Goal: Complete application form: Complete application form

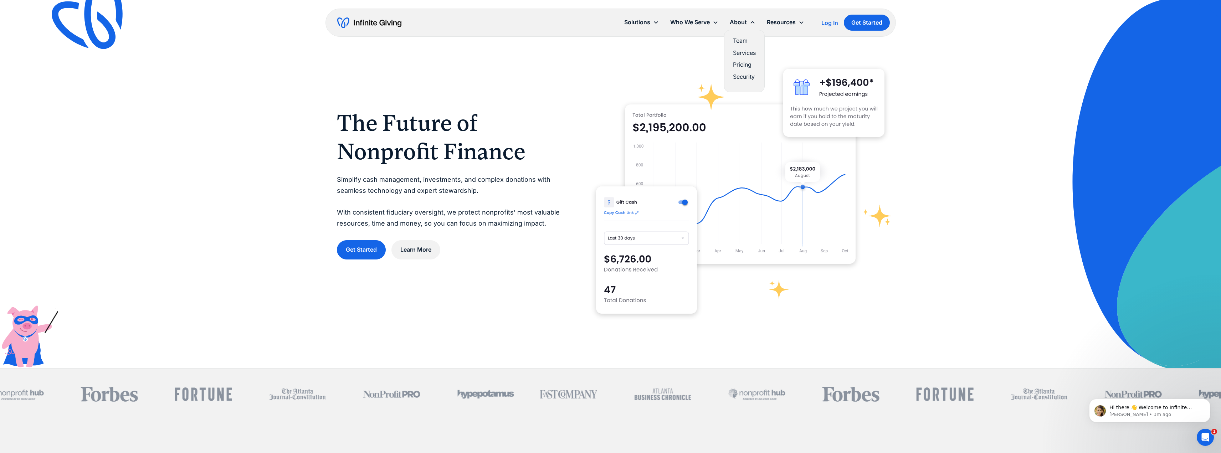
click at [745, 52] on link "Services" at bounding box center [744, 53] width 23 height 10
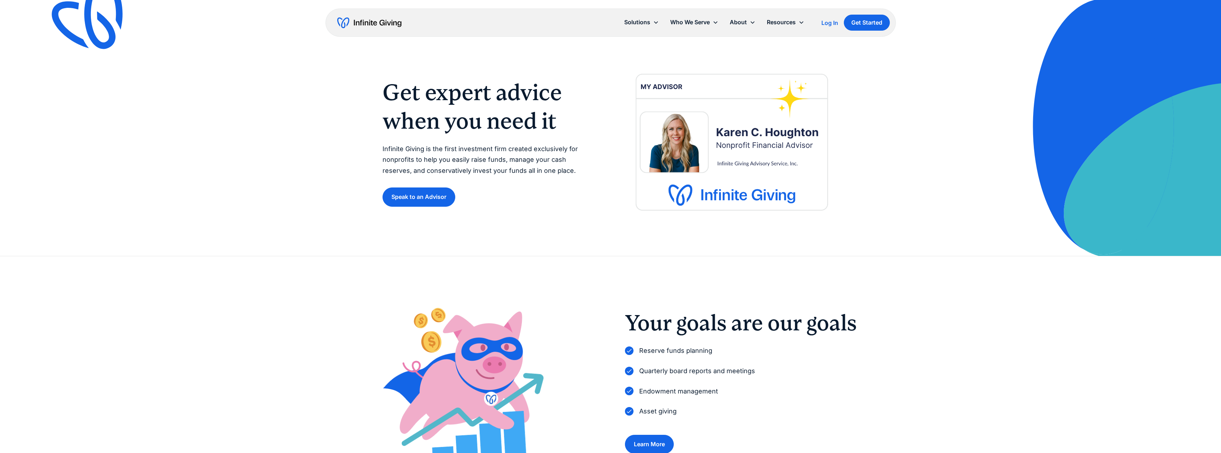
drag, startPoint x: 1082, startPoint y: 122, endPoint x: 1078, endPoint y: 116, distance: 7.4
drag, startPoint x: 1078, startPoint y: 116, endPoint x: 980, endPoint y: 121, distance: 98.2
click at [979, 120] on div "Get expert advice when you need it Infinite Giving is the first investment firm…" at bounding box center [610, 128] width 1221 height 256
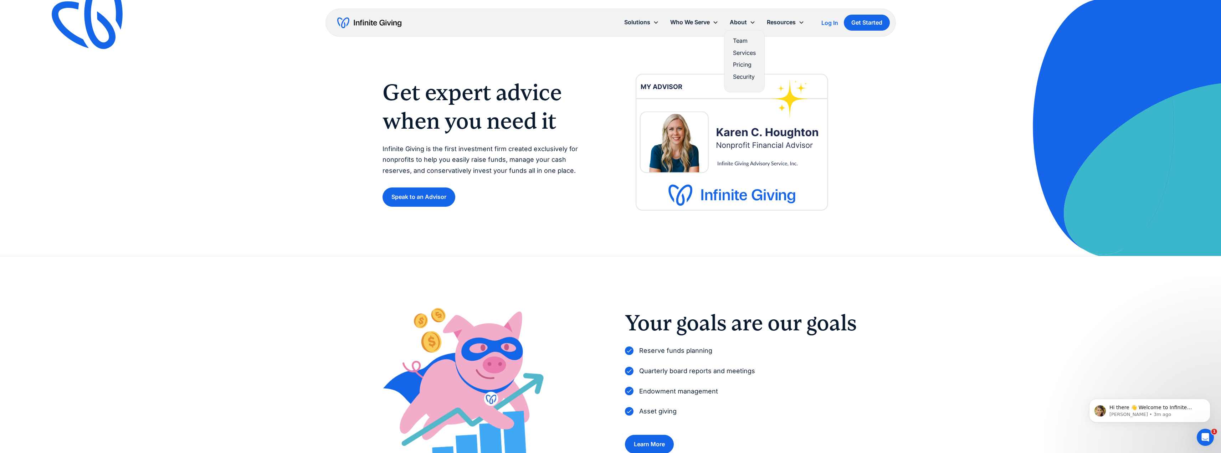
click at [741, 52] on link "Services" at bounding box center [744, 53] width 23 height 10
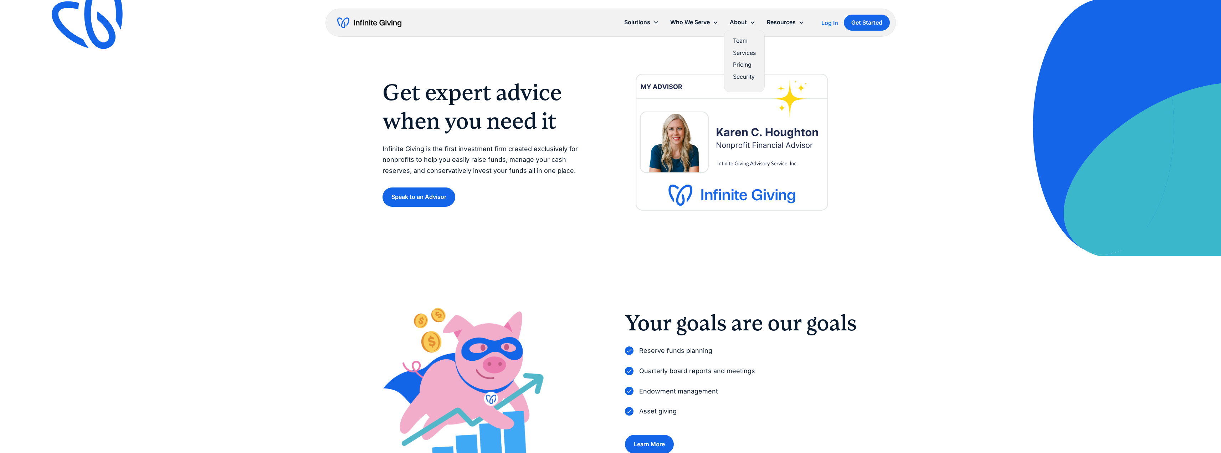
click at [743, 64] on link "Pricing" at bounding box center [744, 65] width 23 height 10
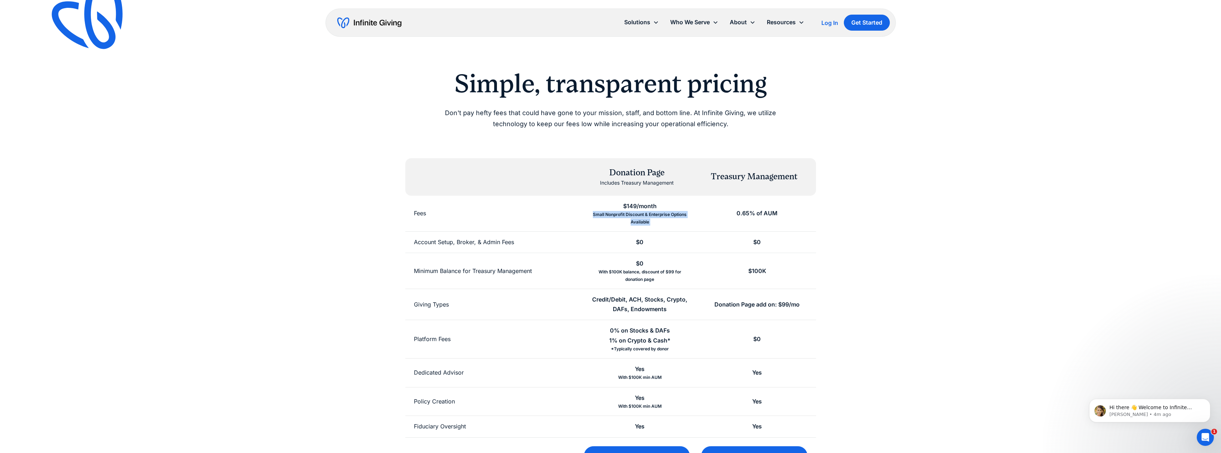
drag, startPoint x: 594, startPoint y: 216, endPoint x: 713, endPoint y: 215, distance: 119.1
click at [713, 215] on div "Fees $149/month Small Nonprofit Discount & Enterprise Options Available 0.65% o…" at bounding box center [610, 214] width 411 height 36
click at [869, 211] on div "Simple, transparent pricing Don't pay hefty fees that could have gone to your m…" at bounding box center [611, 270] width 548 height 405
drag, startPoint x: 924, startPoint y: 223, endPoint x: 891, endPoint y: 121, distance: 107.9
click at [891, 121] on div "Simple, transparent pricing Don't pay hefty fees that could have gone to your m…" at bounding box center [610, 268] width 1221 height 537
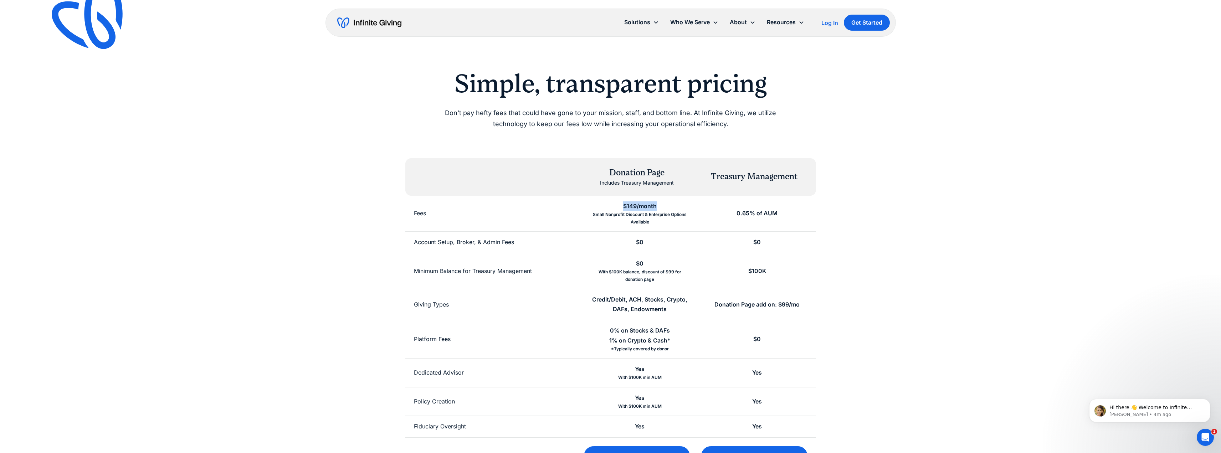
drag, startPoint x: 619, startPoint y: 205, endPoint x: 660, endPoint y: 204, distance: 41.4
click at [660, 204] on div "$149/month Small Nonprofit Discount & Enterprise Options Available" at bounding box center [639, 214] width 117 height 36
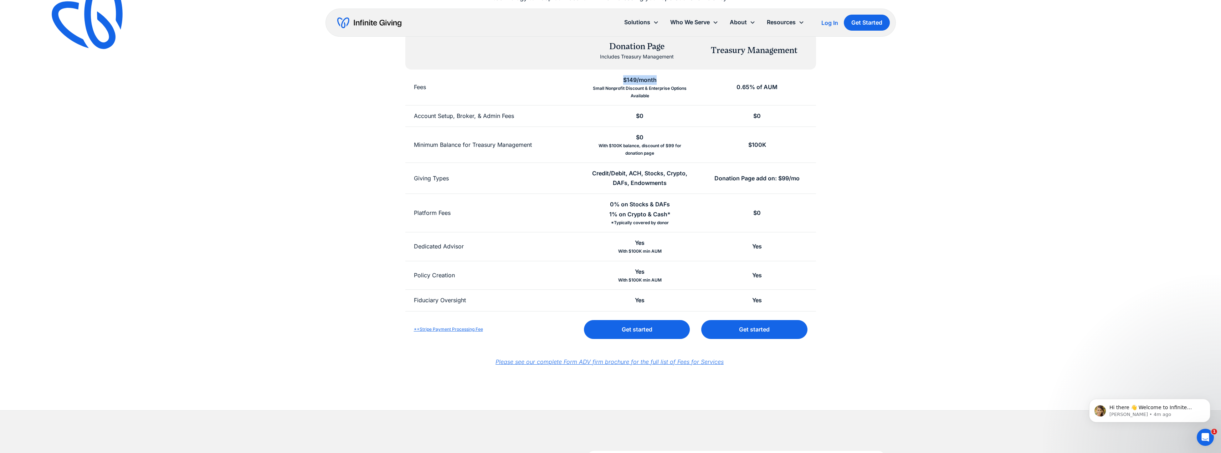
scroll to position [107, 0]
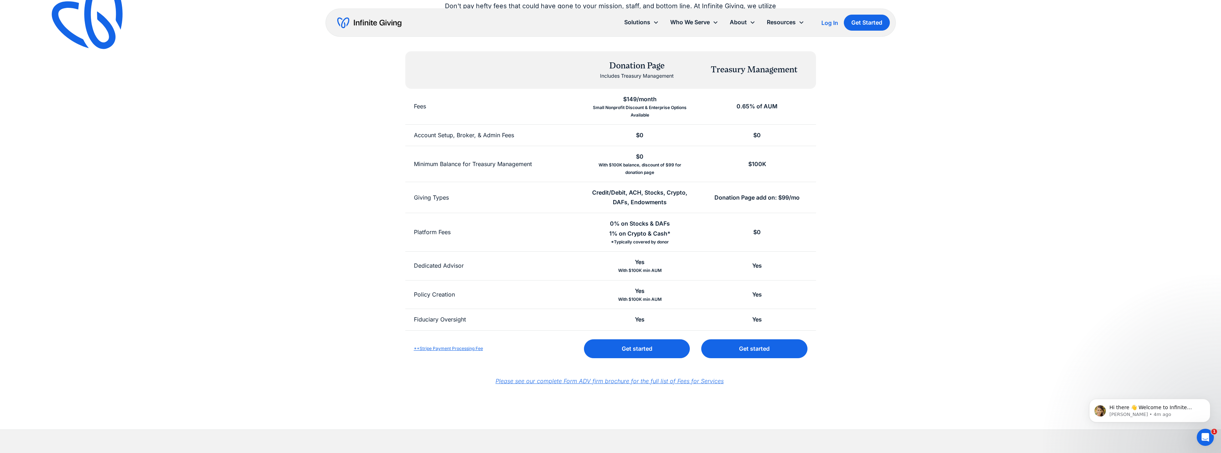
click at [693, 270] on div "Yes With $100K min AUM" at bounding box center [639, 266] width 117 height 29
drag, startPoint x: 649, startPoint y: 342, endPoint x: 635, endPoint y: 341, distance: 13.6
click at [649, 342] on link "Get started" at bounding box center [637, 348] width 106 height 19
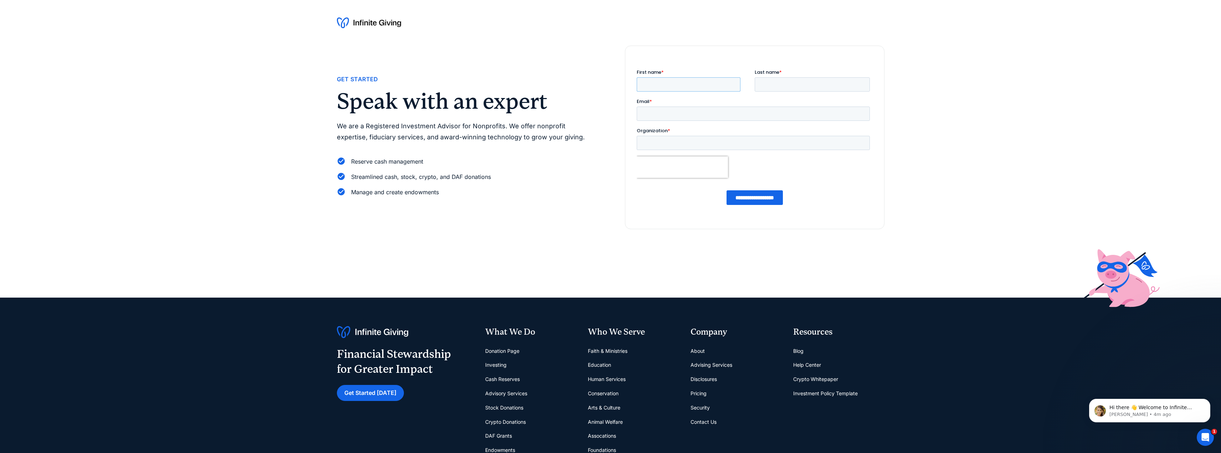
click at [689, 89] on input "First name *" at bounding box center [688, 84] width 104 height 14
type input "****"
click at [786, 79] on input "Last name *" at bounding box center [811, 84] width 115 height 14
type input "******"
click at [690, 111] on input "Email *" at bounding box center [752, 114] width 233 height 14
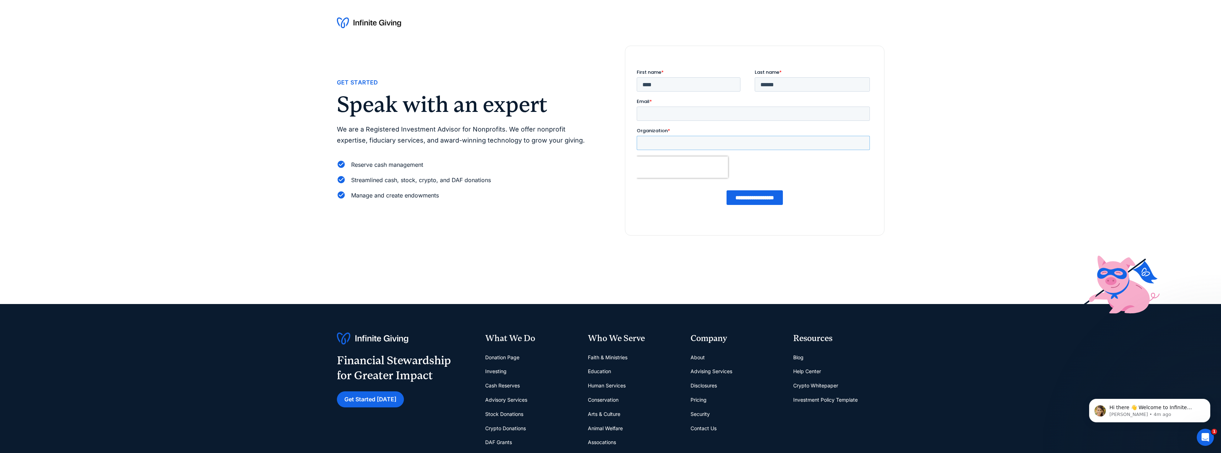
click at [654, 138] on div "Organization *" at bounding box center [754, 138] width 236 height 23
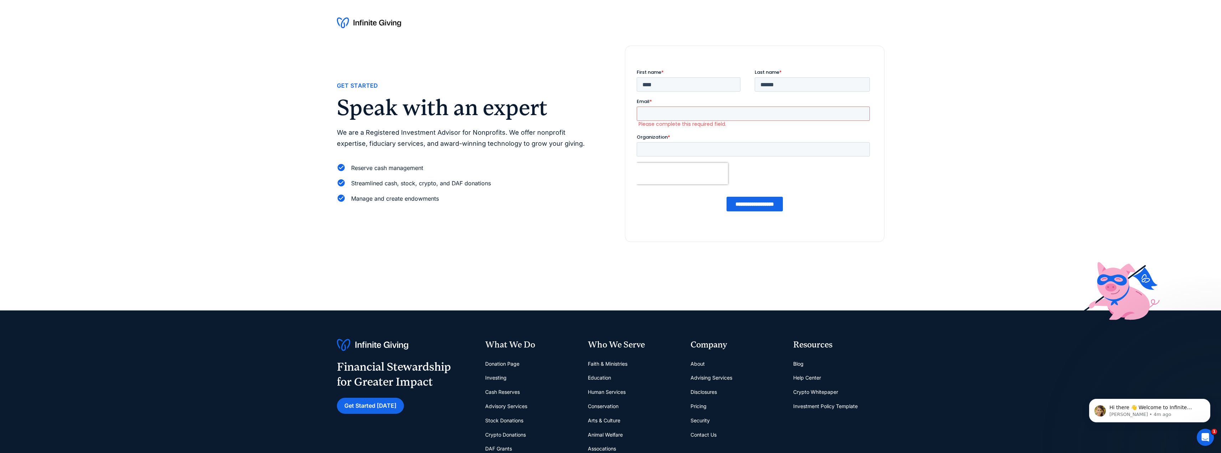
drag, startPoint x: 592, startPoint y: 52, endPoint x: 681, endPoint y: 67, distance: 89.7
click at [592, 52] on div "Get Started Speak with an expert We are a Registered Investment Advisor for Non…" at bounding box center [611, 144] width 548 height 196
click at [697, 390] on link "Disclosures" at bounding box center [704, 392] width 26 height 14
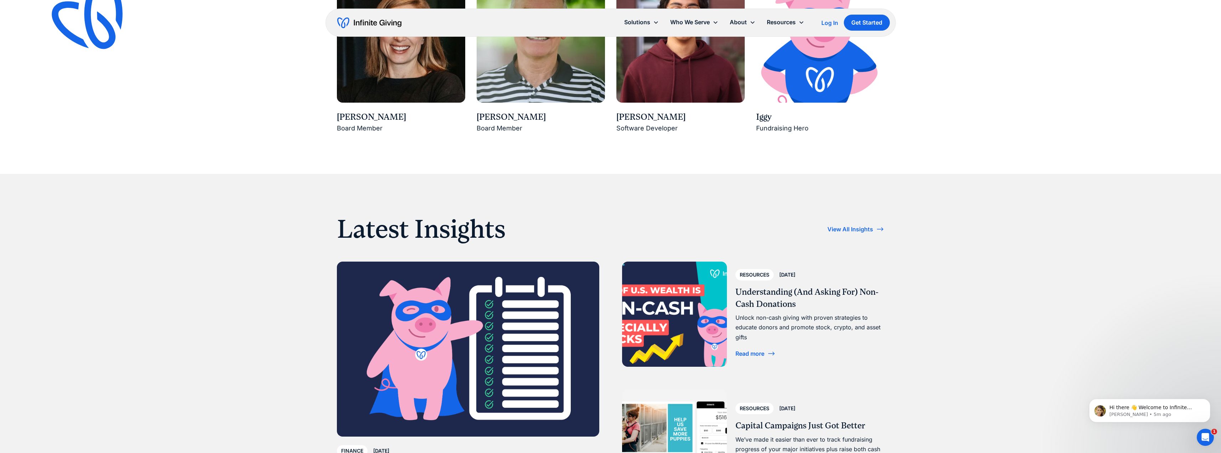
scroll to position [1319, 0]
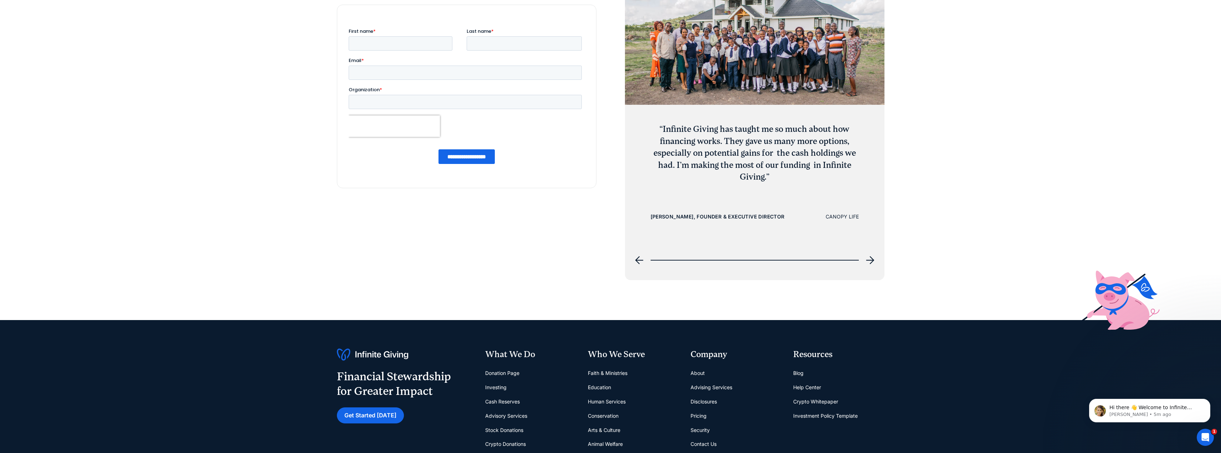
scroll to position [3323, 0]
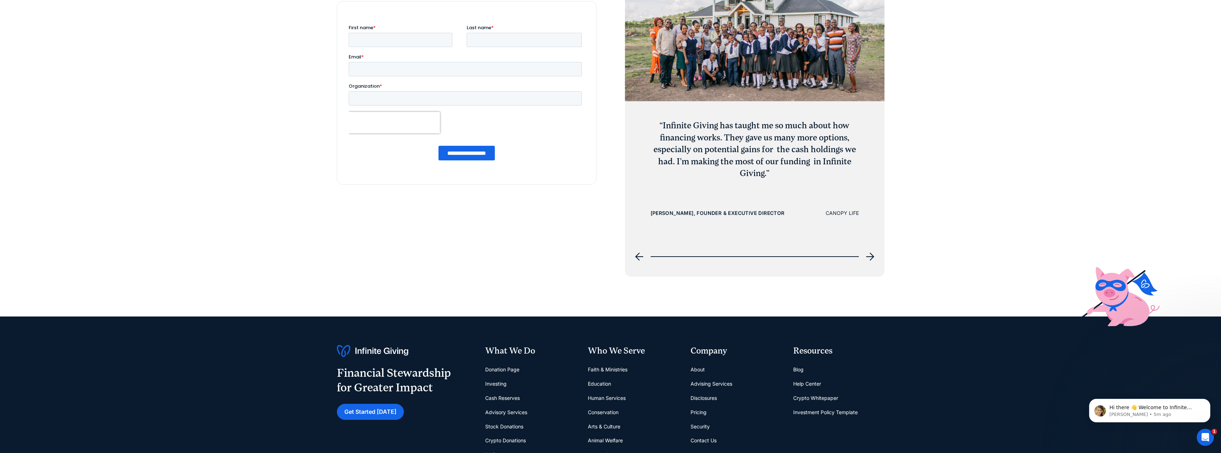
click at [695, 368] on link "About" at bounding box center [698, 370] width 14 height 14
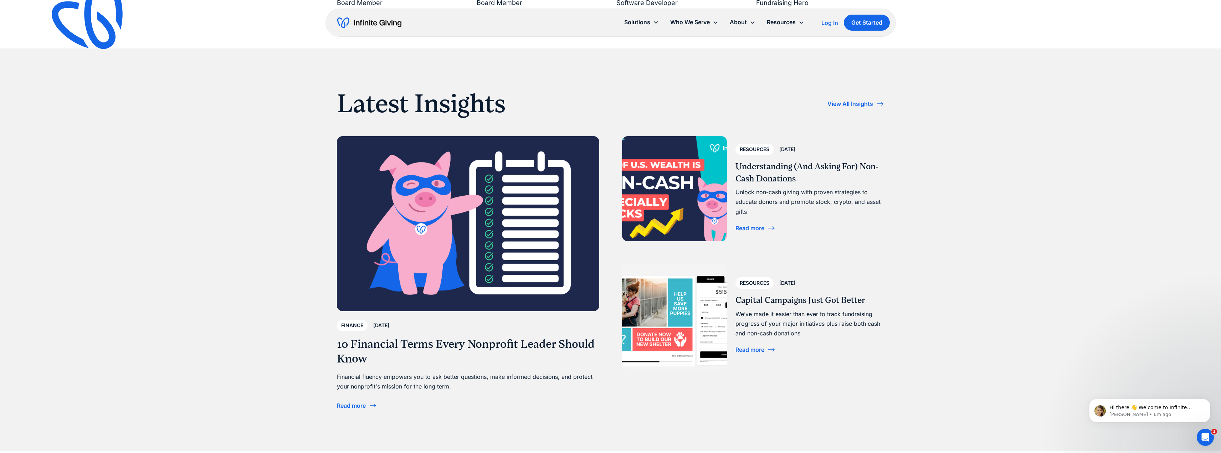
scroll to position [1355, 0]
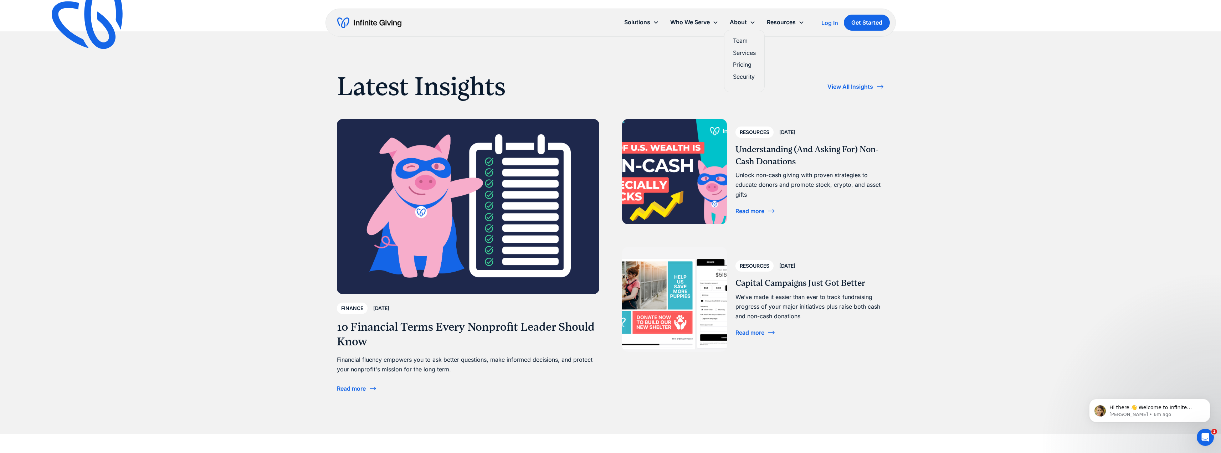
click at [748, 51] on link "Services" at bounding box center [744, 53] width 23 height 10
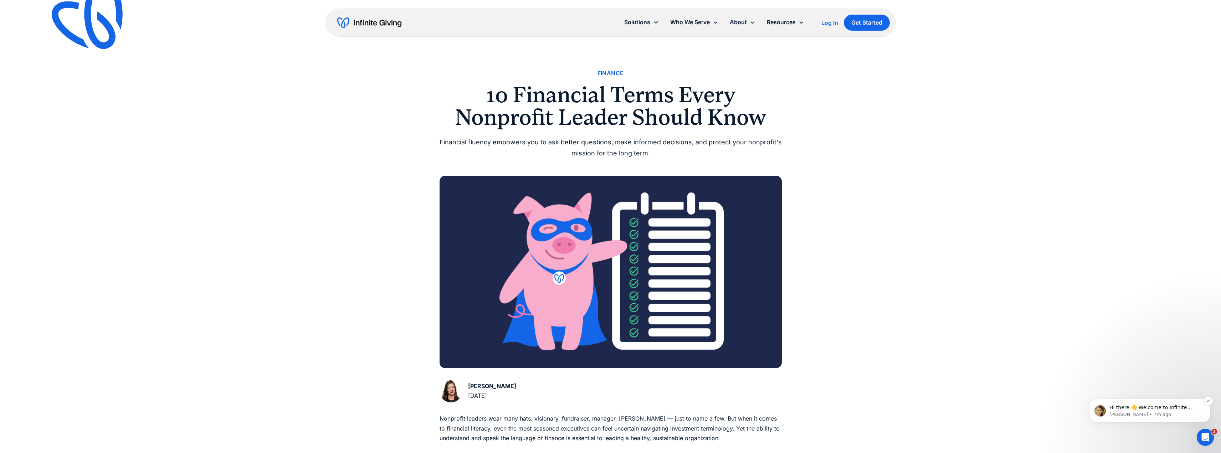
click at [1170, 413] on p "Kasey • 7m ago" at bounding box center [1156, 414] width 92 height 6
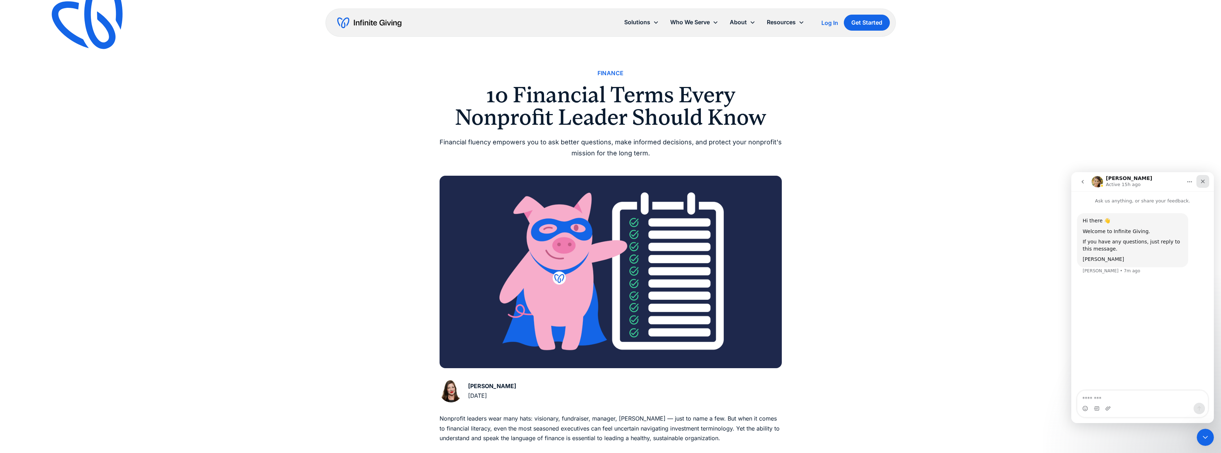
click at [1201, 181] on icon "Close" at bounding box center [1203, 182] width 6 height 6
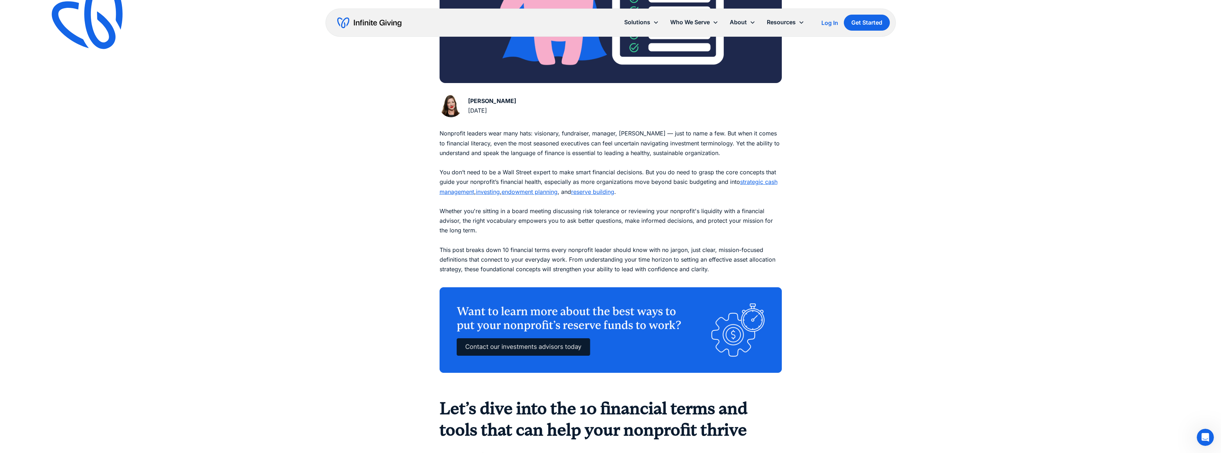
scroll to position [143, 0]
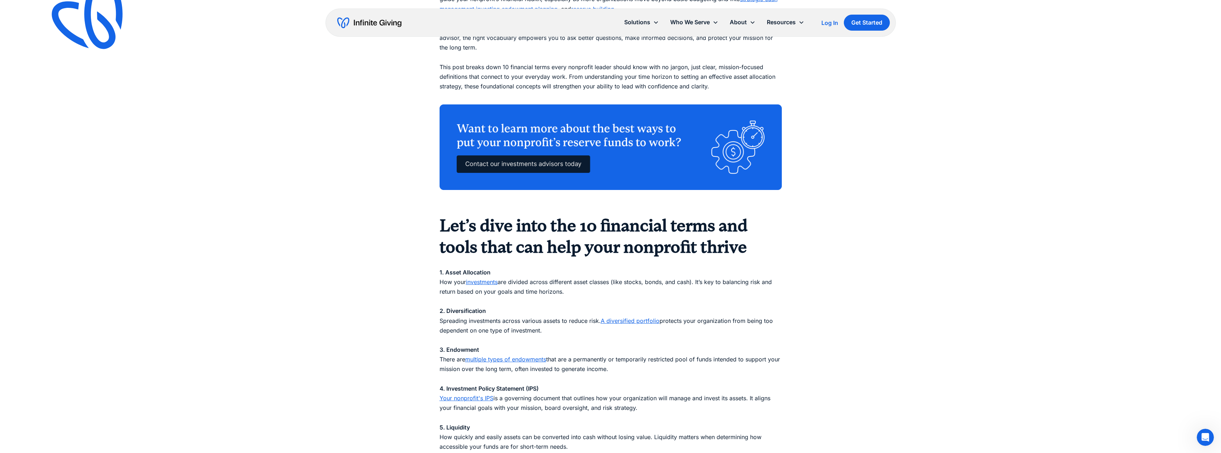
scroll to position [499, 0]
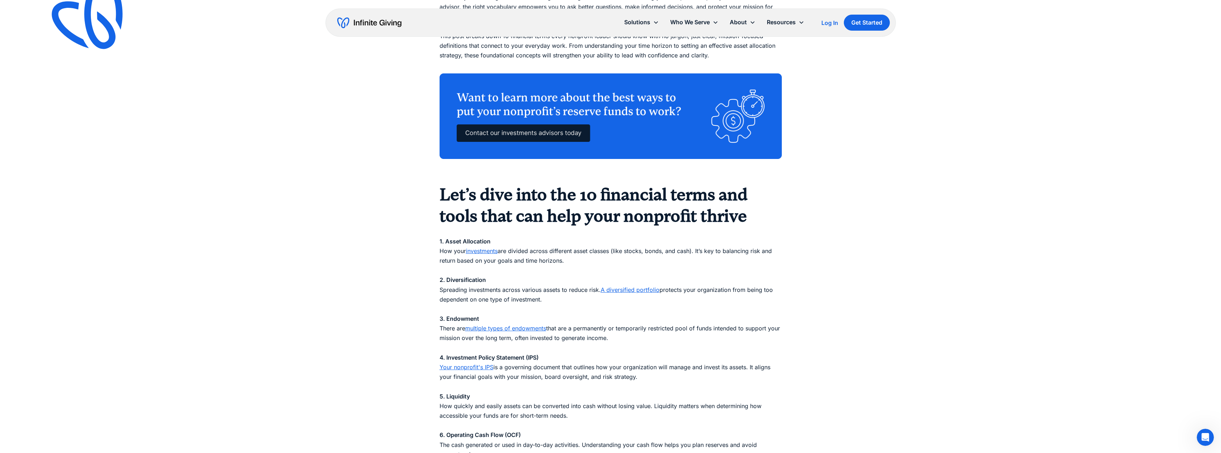
click at [1038, 157] on div "Finance 10 Financial Terms Every Nonprofit Leader Should Know Financial fluency…" at bounding box center [610, 160] width 1221 height 1319
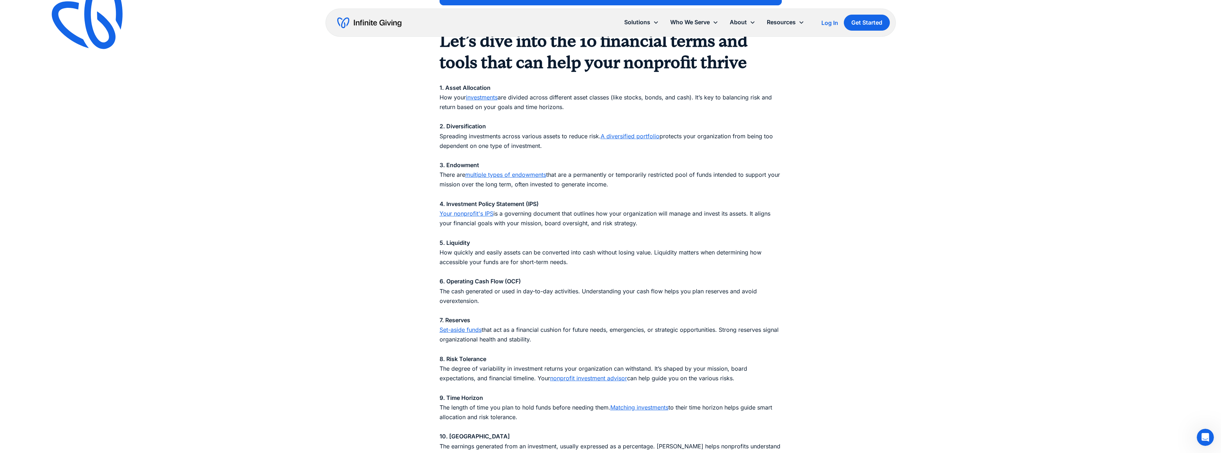
scroll to position [749, 0]
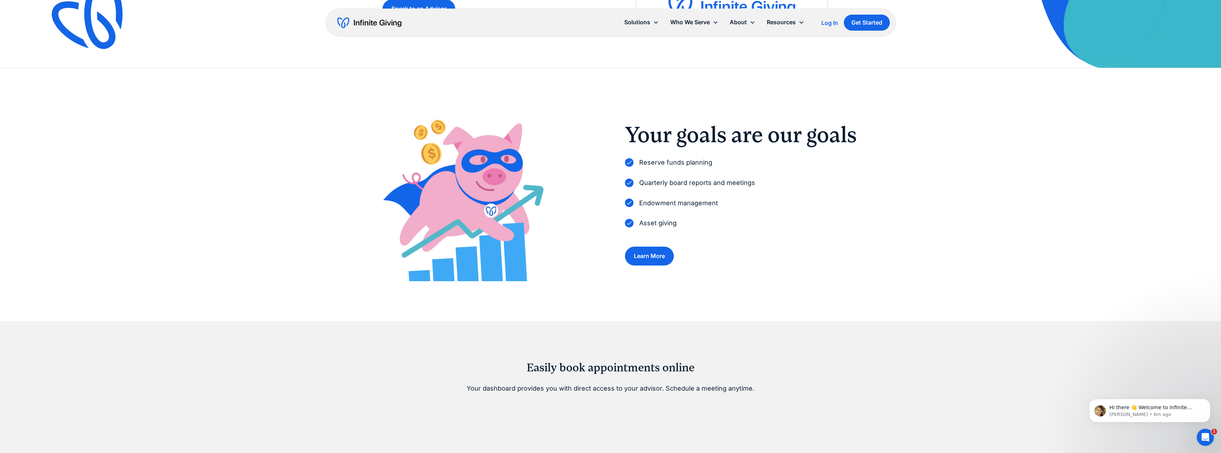
scroll to position [71, 0]
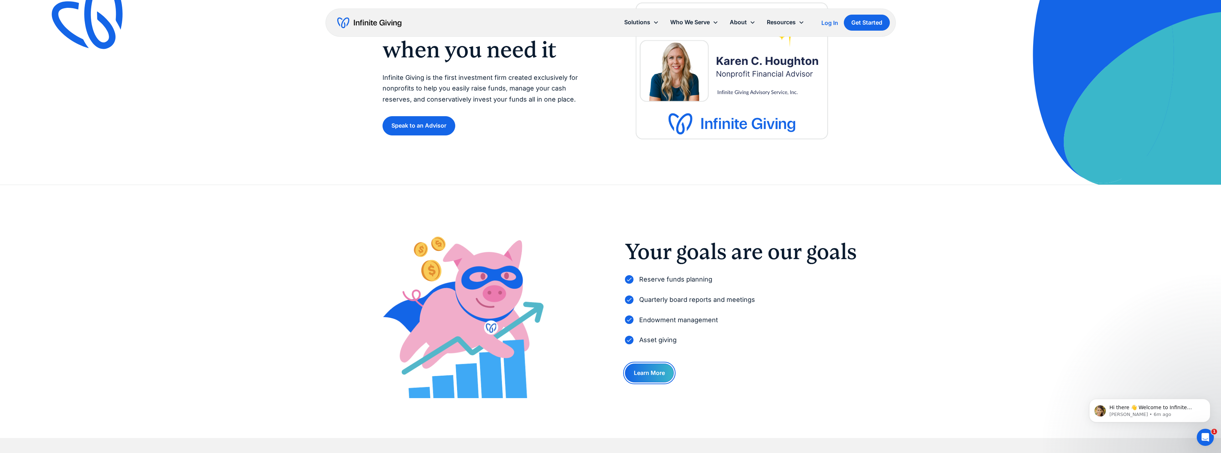
click at [650, 377] on link "Learn More" at bounding box center [649, 373] width 49 height 19
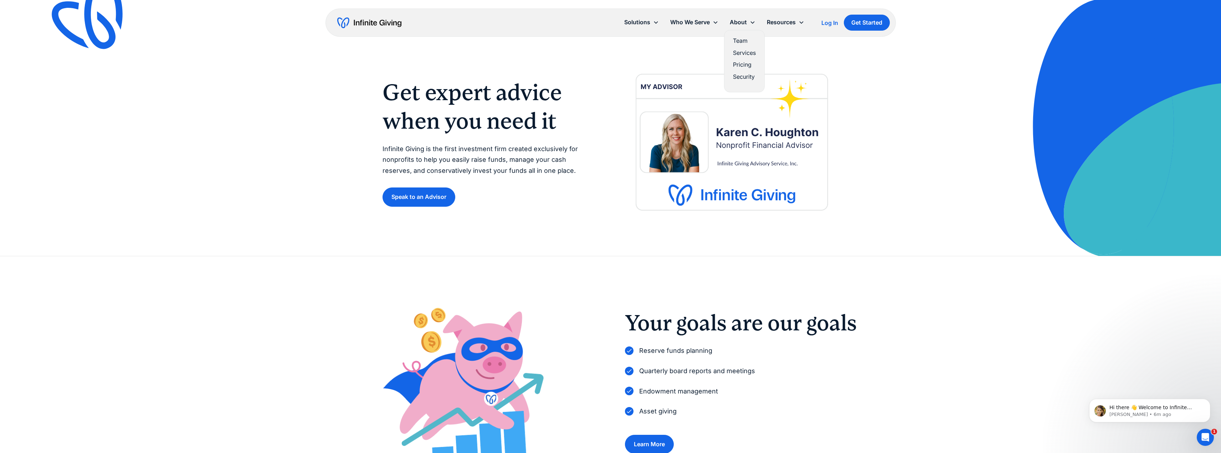
click at [739, 66] on link "Pricing" at bounding box center [744, 65] width 23 height 10
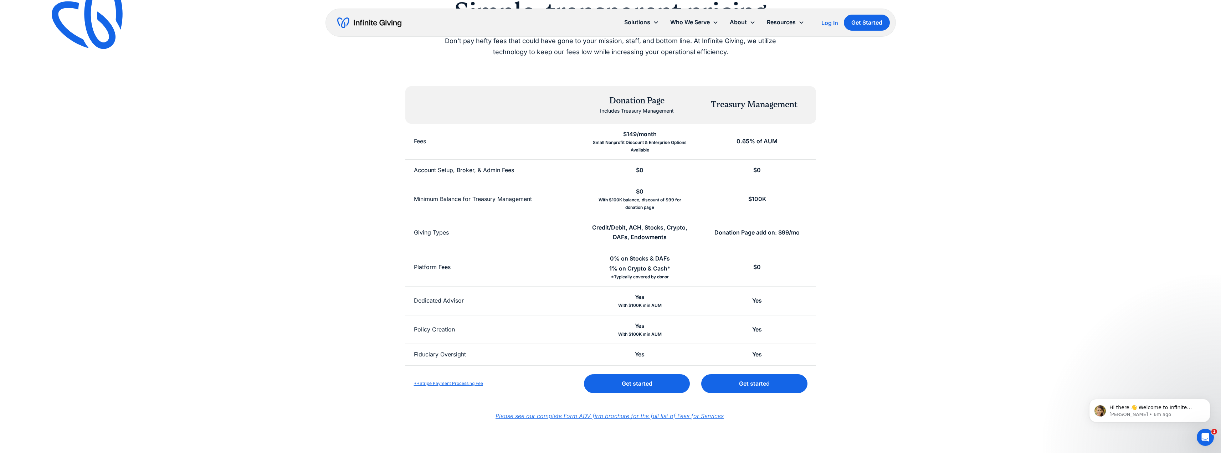
scroll to position [214, 0]
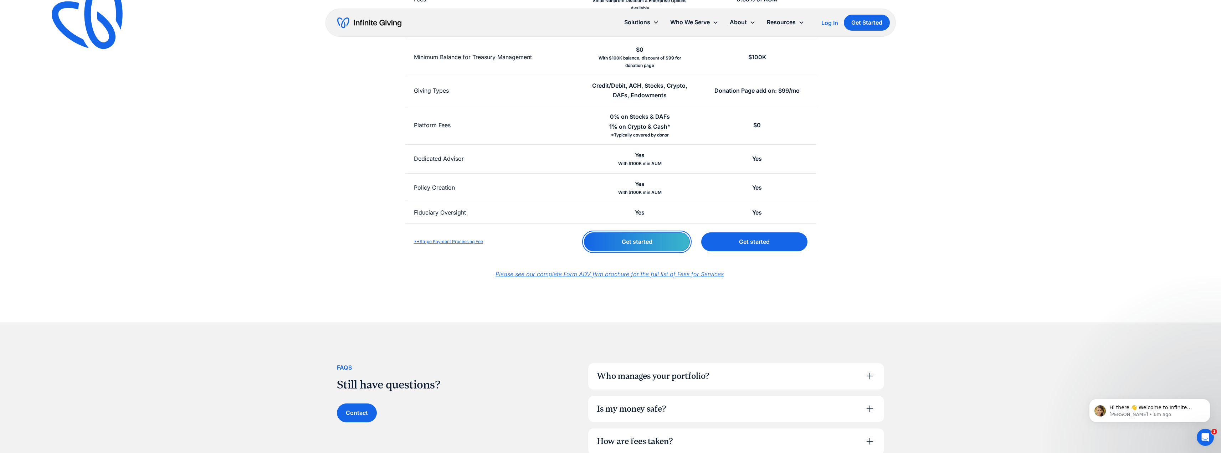
click at [637, 242] on link "Get started" at bounding box center [637, 241] width 106 height 19
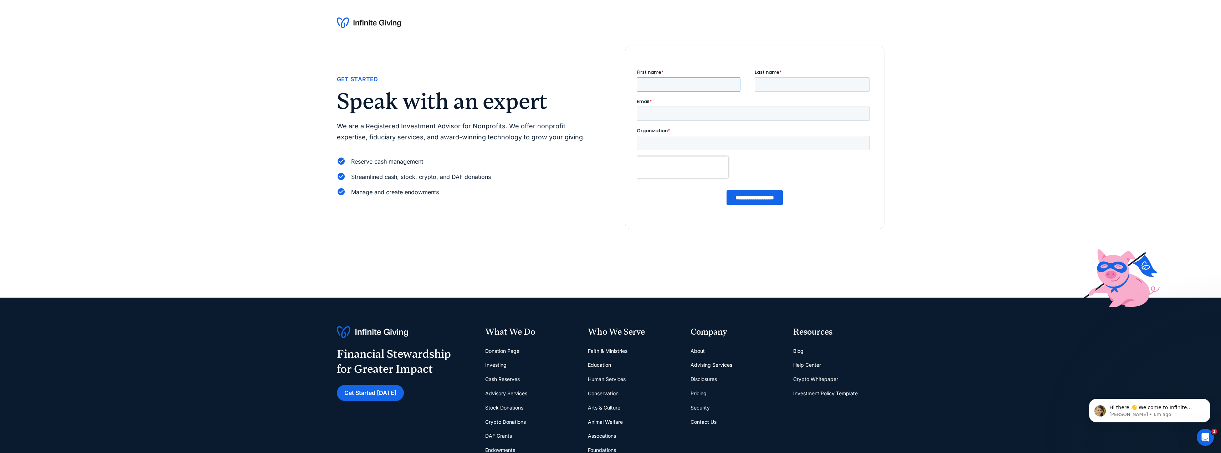
click at [692, 86] on input "First name *" at bounding box center [688, 84] width 104 height 14
type input "****"
click at [793, 85] on input "Last name *" at bounding box center [811, 84] width 115 height 14
type input "******"
click at [645, 113] on input "Email *" at bounding box center [752, 114] width 233 height 14
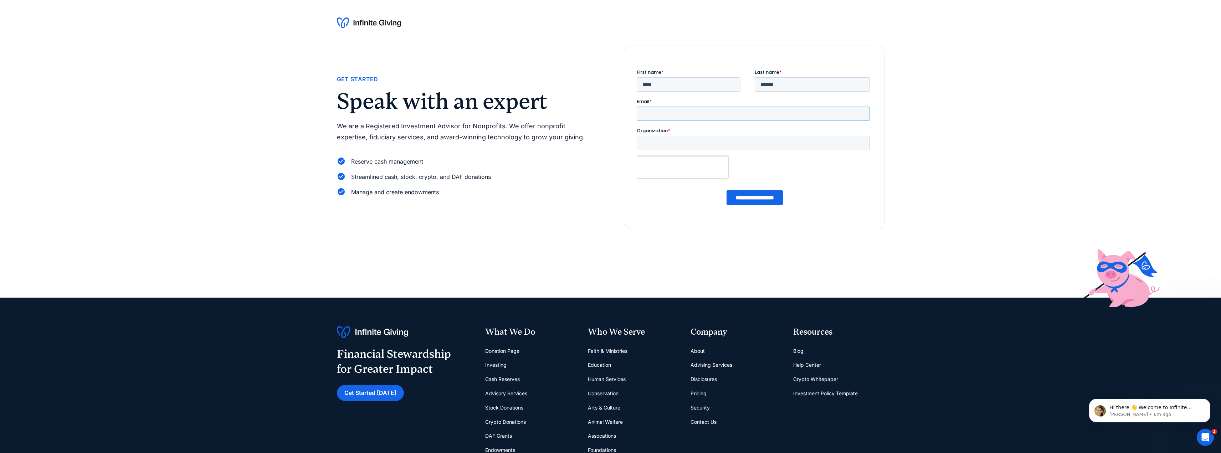
click at [701, 112] on input "Email *" at bounding box center [752, 114] width 233 height 14
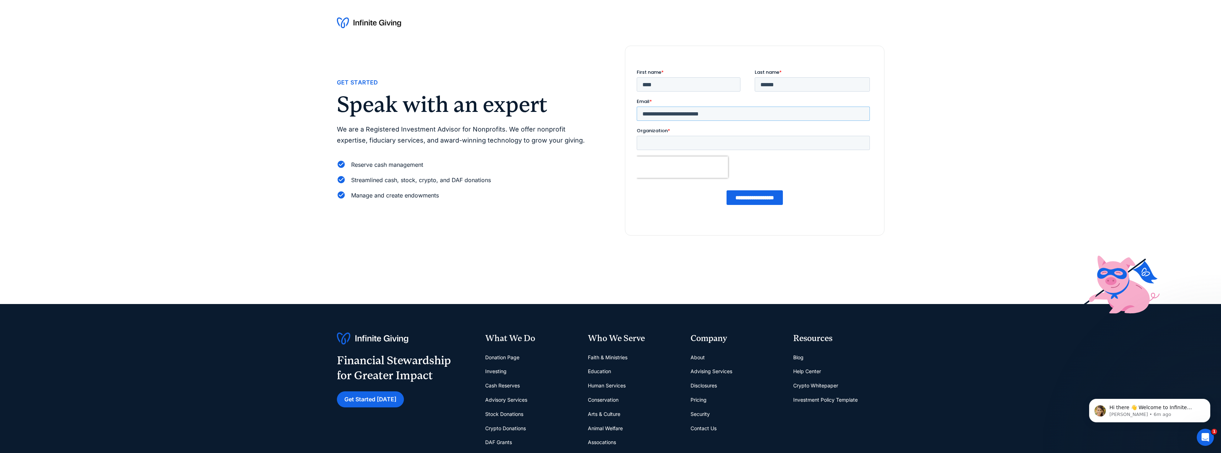
type input "**********"
drag, startPoint x: 691, startPoint y: 142, endPoint x: 691, endPoint y: 147, distance: 4.7
click at [691, 142] on input "Organization *" at bounding box center [752, 143] width 233 height 14
click at [690, 144] on input "Organization *" at bounding box center [752, 143] width 233 height 14
type input "**********"
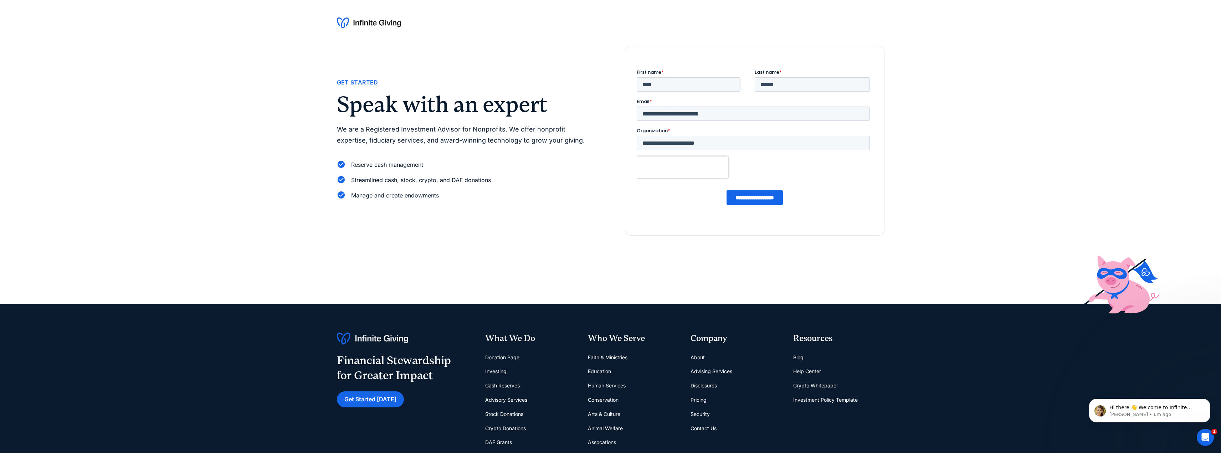
click at [768, 198] on input "**********" at bounding box center [754, 197] width 56 height 15
